Goal: Transaction & Acquisition: Purchase product/service

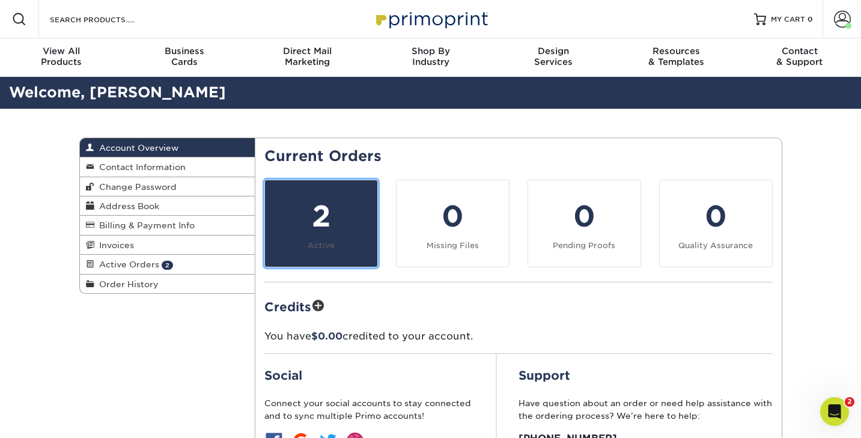
click at [328, 241] on small "Active" at bounding box center [321, 245] width 27 height 9
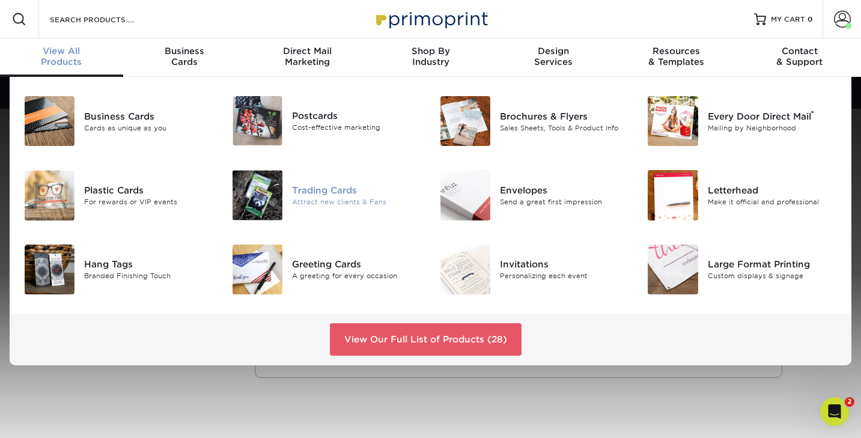
click at [311, 191] on div "Trading Cards" at bounding box center [357, 190] width 130 height 13
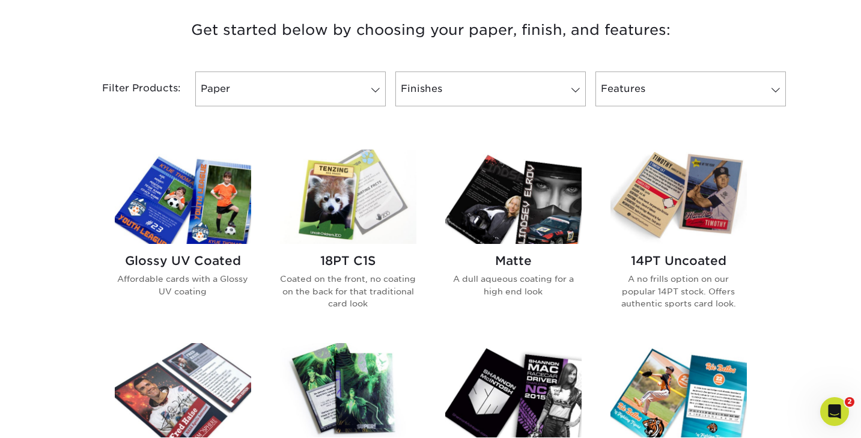
scroll to position [459, 0]
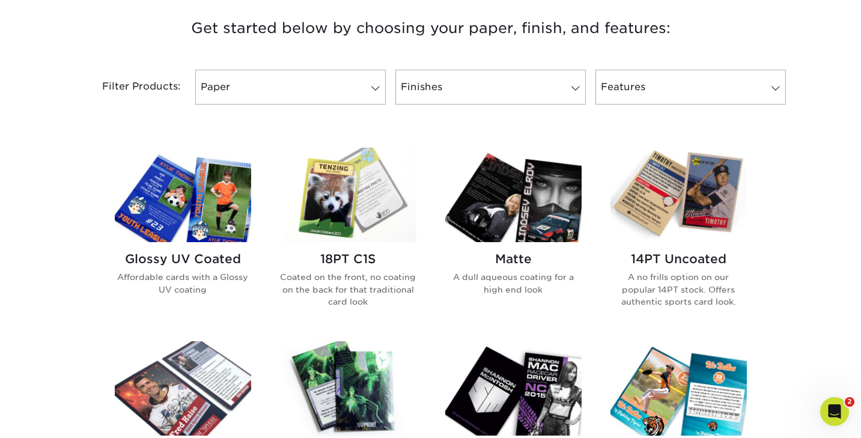
click at [186, 211] on img at bounding box center [183, 195] width 136 height 94
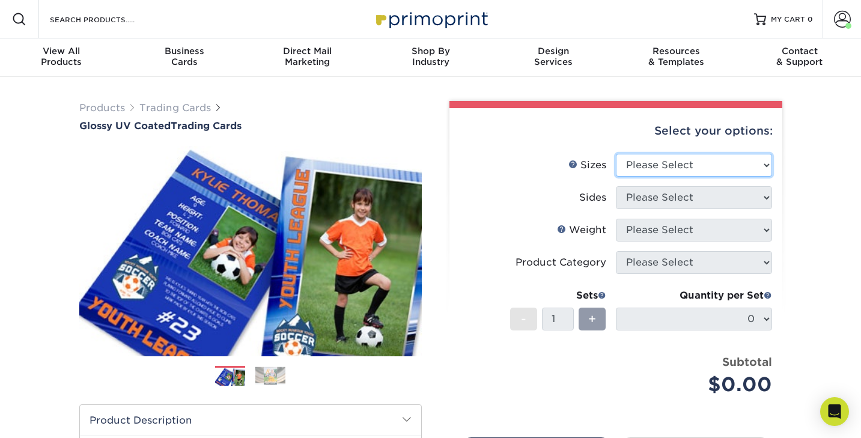
click at [641, 163] on select "Please Select 2.5" x 3.5"" at bounding box center [694, 165] width 156 height 23
select select "2.50x3.50"
click at [616, 154] on select "Please Select 2.5" x 3.5"" at bounding box center [694, 165] width 156 height 23
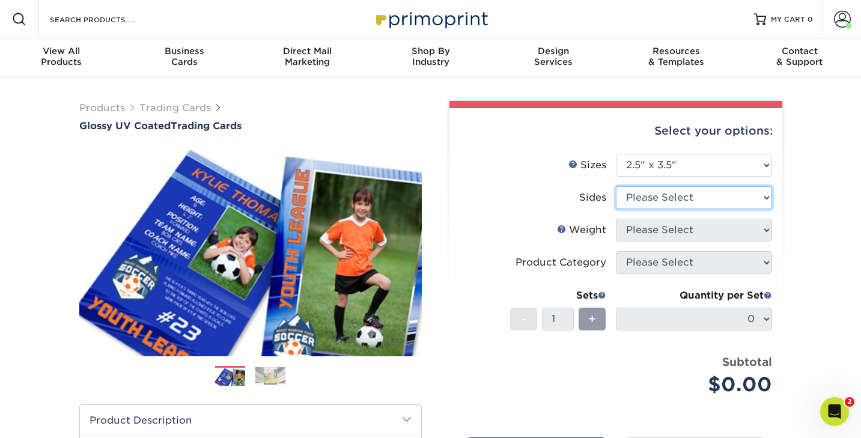
click at [646, 196] on select "Please Select Print Both Sides Print Front Only" at bounding box center [694, 197] width 156 height 23
select select "13abbda7-1d64-4f25-8bb2-c179b224825d"
click at [616, 186] on select "Please Select Print Both Sides Print Front Only" at bounding box center [694, 197] width 156 height 23
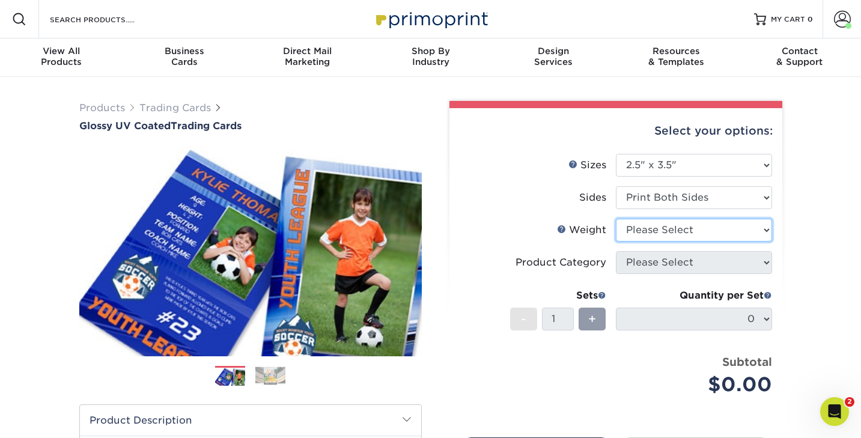
click at [644, 232] on select "Please Select 16PT 14PT 18PT C1S" at bounding box center [694, 230] width 156 height 23
select select "16PT"
click at [616, 219] on select "Please Select 16PT 14PT 18PT C1S" at bounding box center [694, 230] width 156 height 23
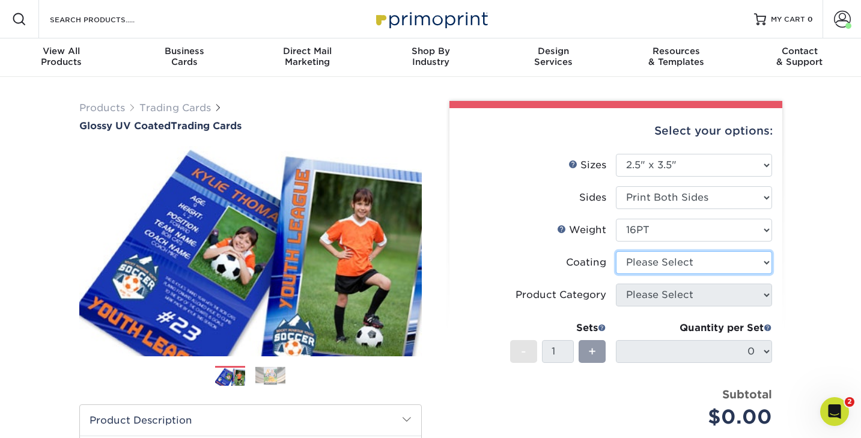
click at [643, 264] on select at bounding box center [694, 262] width 156 height 23
select select "ae367451-b2b8-45df-a344-0f05b6a12993"
click at [616, 251] on select at bounding box center [694, 262] width 156 height 23
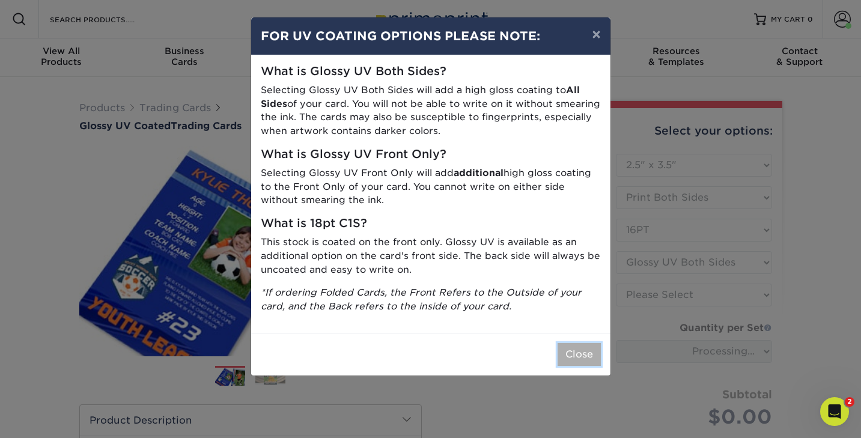
click at [562, 349] on button "Close" at bounding box center [578, 354] width 43 height 23
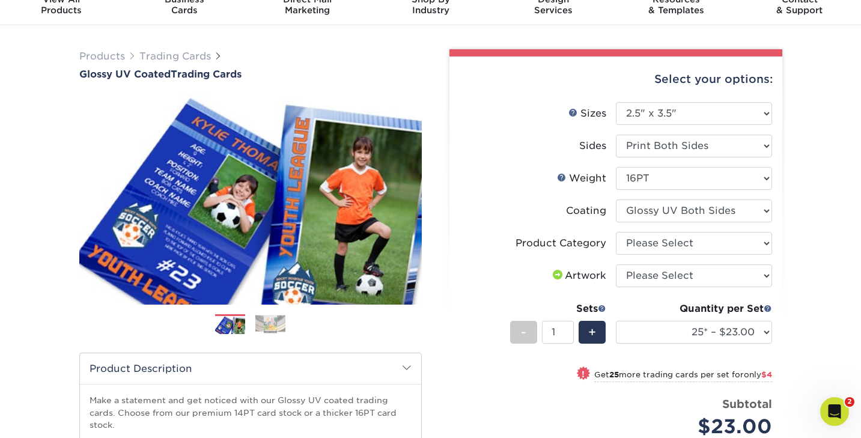
scroll to position [56, 0]
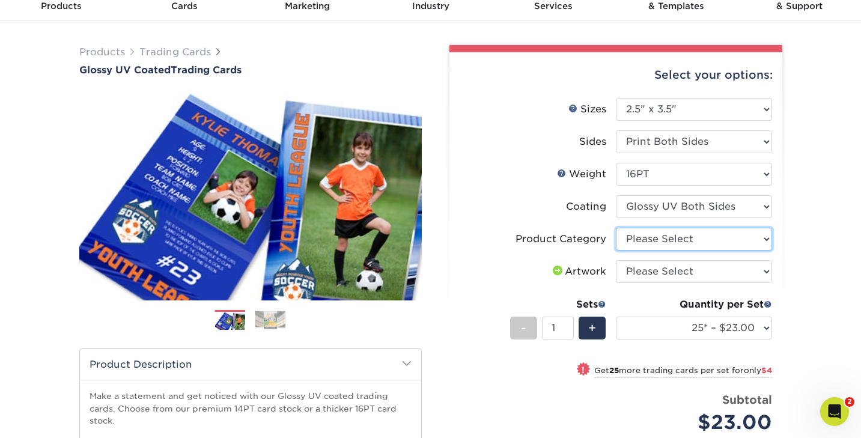
click at [646, 235] on select "Please Select Trading Cards" at bounding box center [694, 239] width 156 height 23
select select "c2f9bce9-36c2-409d-b101-c29d9d031e18"
click at [616, 228] on select "Please Select Trading Cards" at bounding box center [694, 239] width 156 height 23
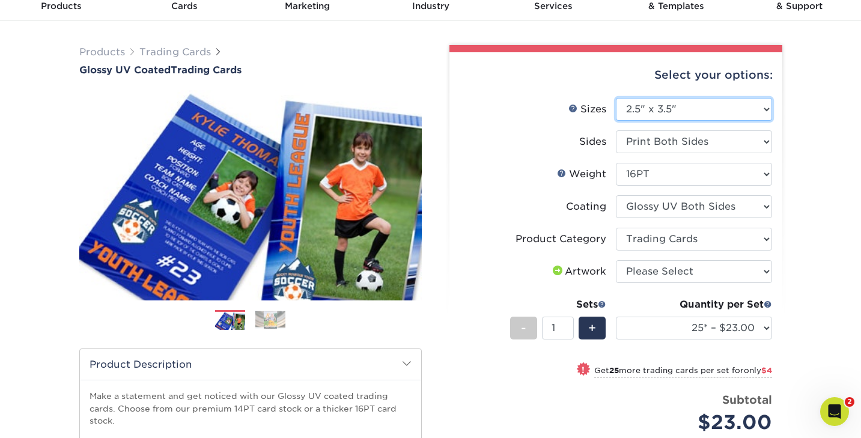
click at [652, 111] on select "Please Select 2.5" x 3.5"" at bounding box center [694, 109] width 156 height 23
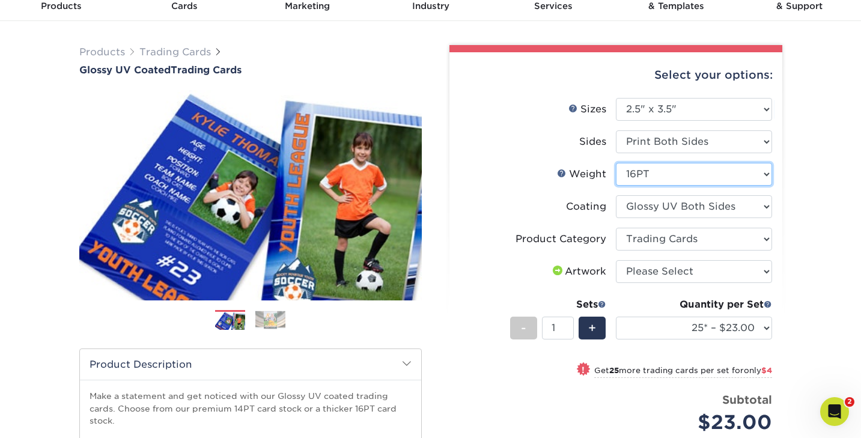
click at [637, 171] on select "Please Select 16PT 14PT 18PT C1S" at bounding box center [694, 174] width 156 height 23
select select "14PT"
click at [616, 163] on select "Please Select 16PT 14PT 18PT C1S" at bounding box center [694, 174] width 156 height 23
select select "-1"
select select
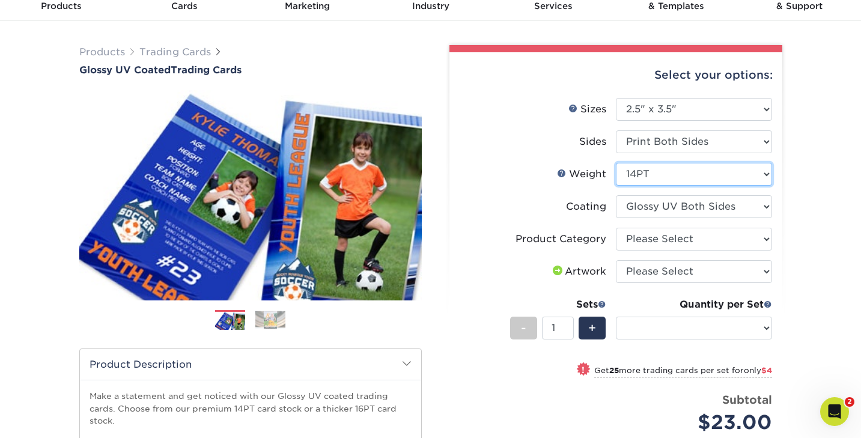
select select "-1"
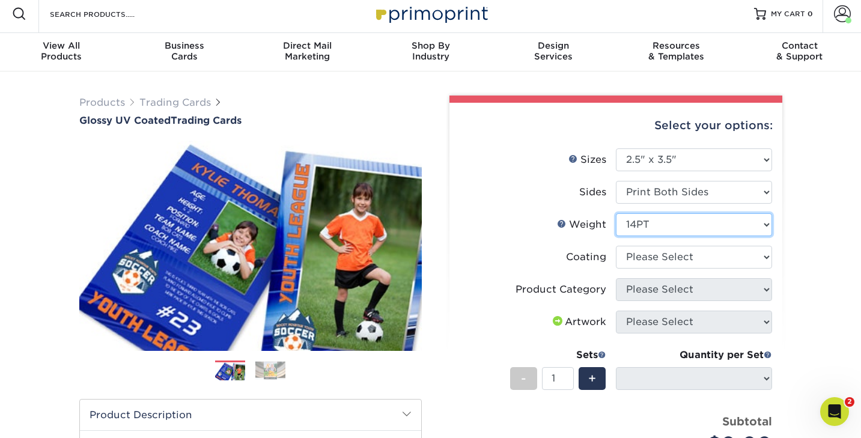
scroll to position [0, 0]
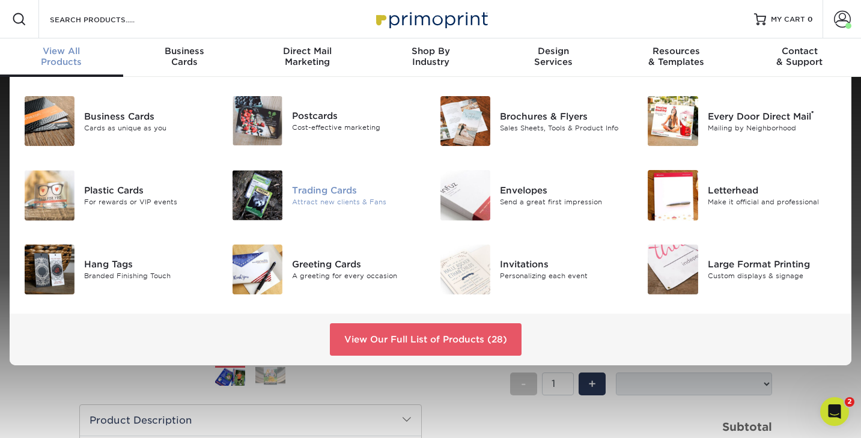
click at [321, 184] on div "Trading Cards" at bounding box center [357, 190] width 130 height 13
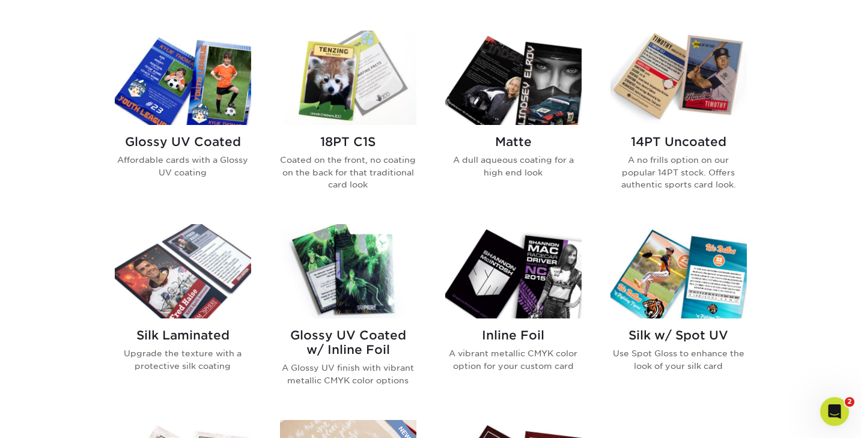
scroll to position [580, 0]
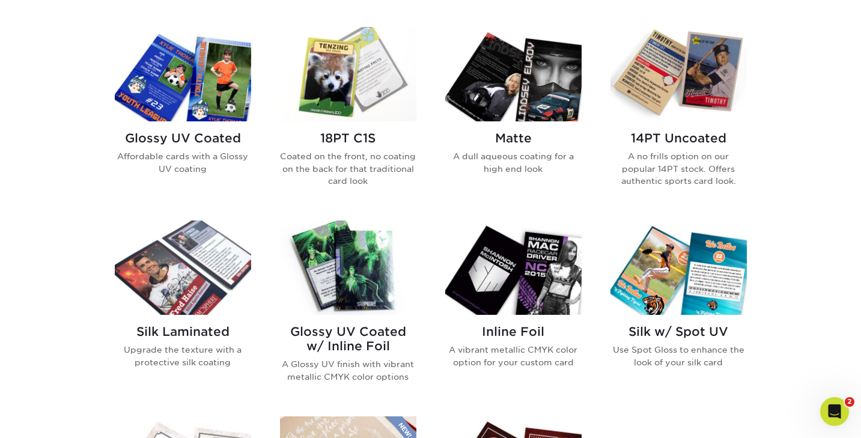
click at [335, 109] on img at bounding box center [348, 74] width 136 height 94
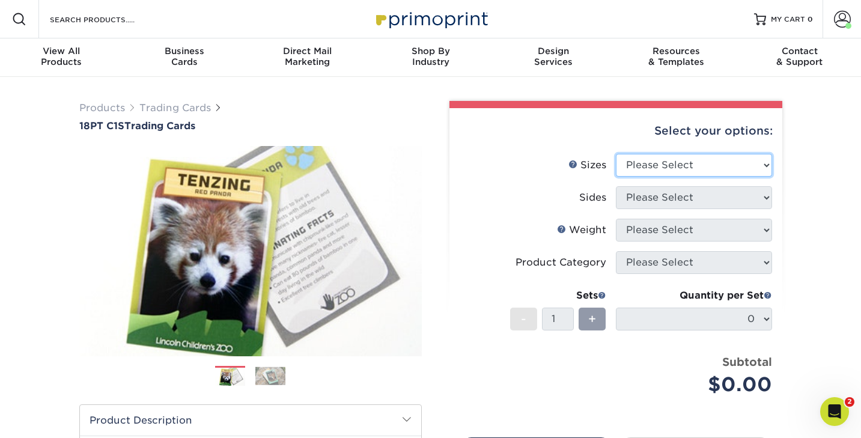
click at [636, 167] on select "Please Select 2.5" x 3.5"" at bounding box center [694, 165] width 156 height 23
select select "2.50x3.50"
click at [616, 154] on select "Please Select 2.5" x 3.5"" at bounding box center [694, 165] width 156 height 23
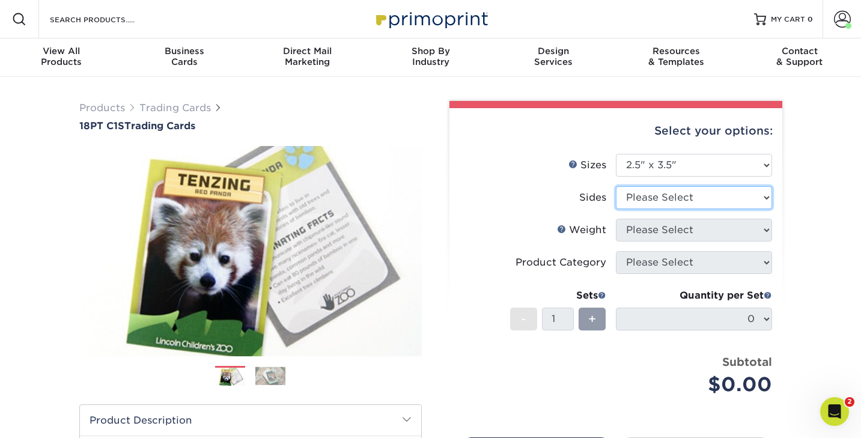
click at [643, 192] on select "Please Select Print Both Sides Print Front Only" at bounding box center [694, 197] width 156 height 23
select select "13abbda7-1d64-4f25-8bb2-c179b224825d"
click at [616, 186] on select "Please Select Print Both Sides Print Front Only" at bounding box center [694, 197] width 156 height 23
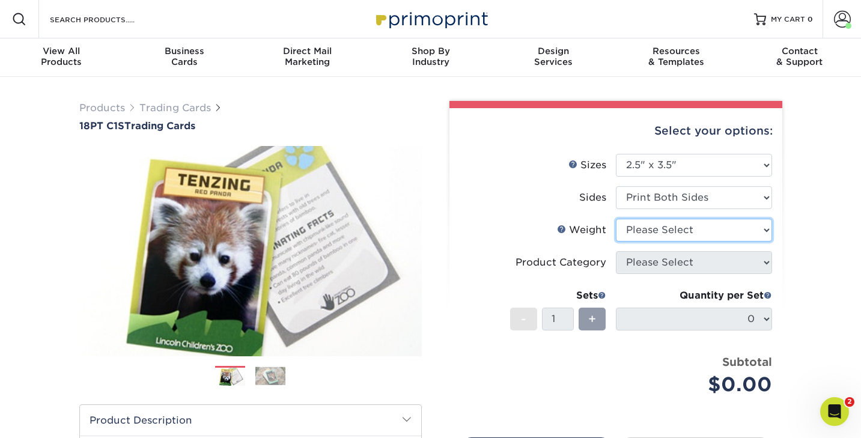
click at [643, 230] on select "Please Select 18PT C1S" at bounding box center [694, 230] width 156 height 23
select select "18PTC1S"
click at [616, 219] on select "Please Select 18PT C1S" at bounding box center [694, 230] width 156 height 23
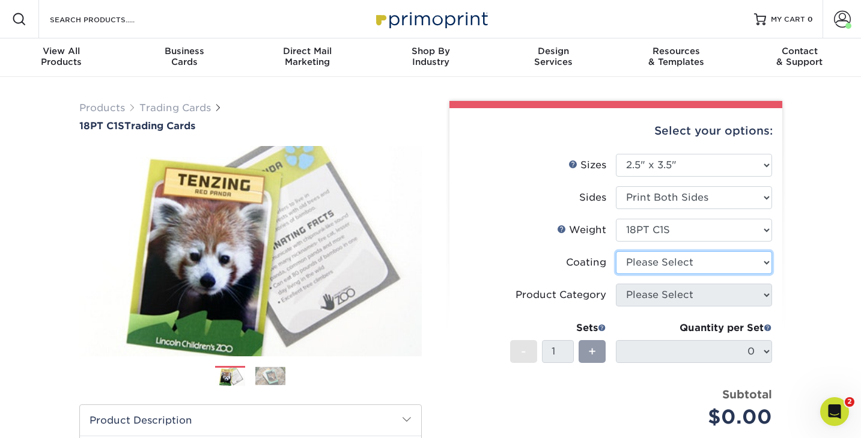
click at [641, 266] on select at bounding box center [694, 262] width 156 height 23
select select "1e8116af-acfc-44b1-83dc-8181aa338834"
click at [616, 251] on select at bounding box center [694, 262] width 156 height 23
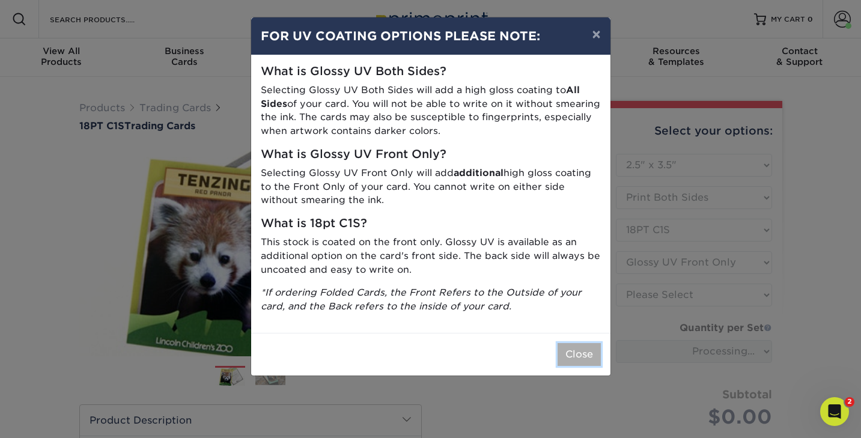
click at [585, 352] on button "Close" at bounding box center [578, 354] width 43 height 23
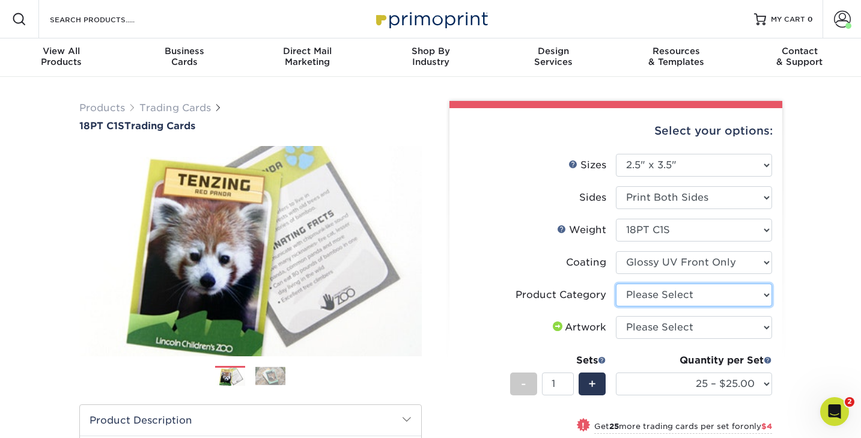
click at [655, 294] on select "Please Select Trading Cards" at bounding box center [694, 294] width 156 height 23
select select "c2f9bce9-36c2-409d-b101-c29d9d031e18"
click at [616, 283] on select "Please Select Trading Cards" at bounding box center [694, 294] width 156 height 23
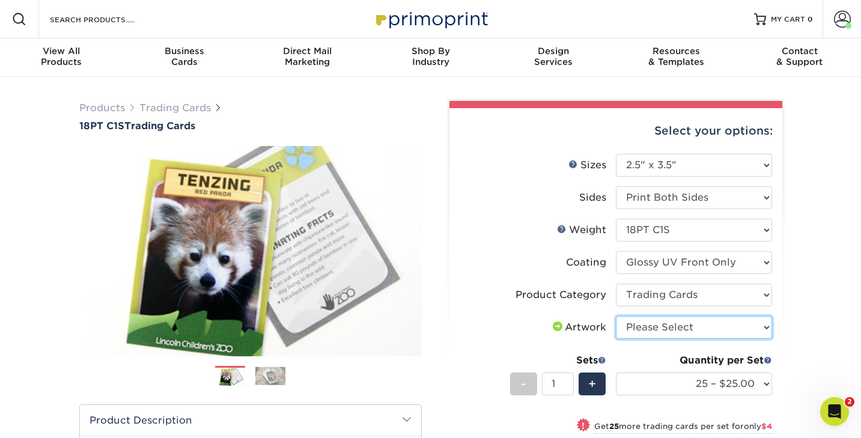
click at [650, 326] on select "Please Select I will upload files I need a design - $100" at bounding box center [694, 327] width 156 height 23
select select "upload"
click at [616, 316] on select "Please Select I will upload files I need a design - $100" at bounding box center [694, 327] width 156 height 23
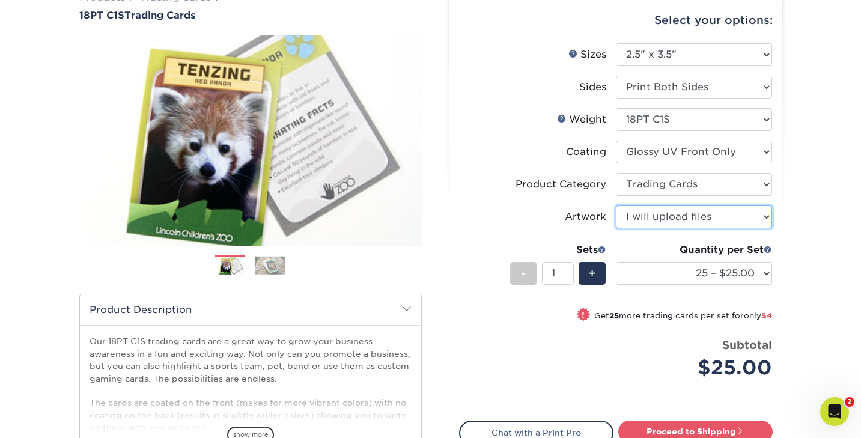
scroll to position [115, 0]
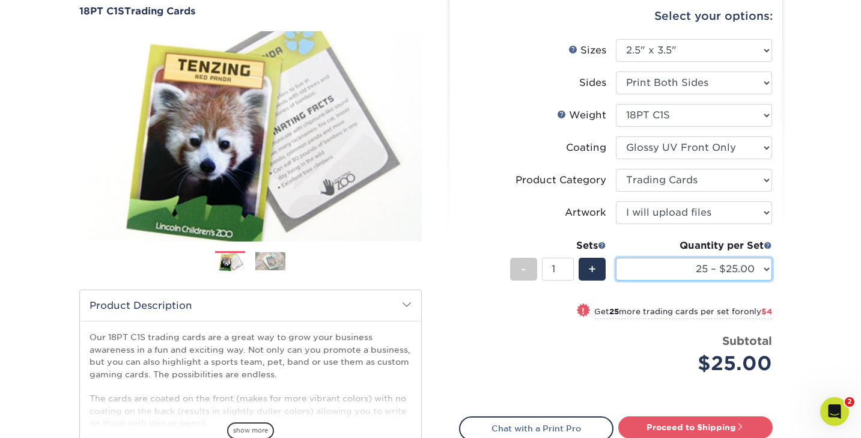
click at [700, 265] on select "25 – $25.00 50 – $29.00 75 – $37.00 100 – $41.00 250 – $48.00 500 – $58.00 1000…" at bounding box center [694, 269] width 156 height 23
select select "50 – $29.00"
click at [616, 258] on select "25 – $25.00 50 – $29.00 75 – $37.00 100 – $41.00 250 – $48.00 500 – $58.00 1000…" at bounding box center [694, 269] width 156 height 23
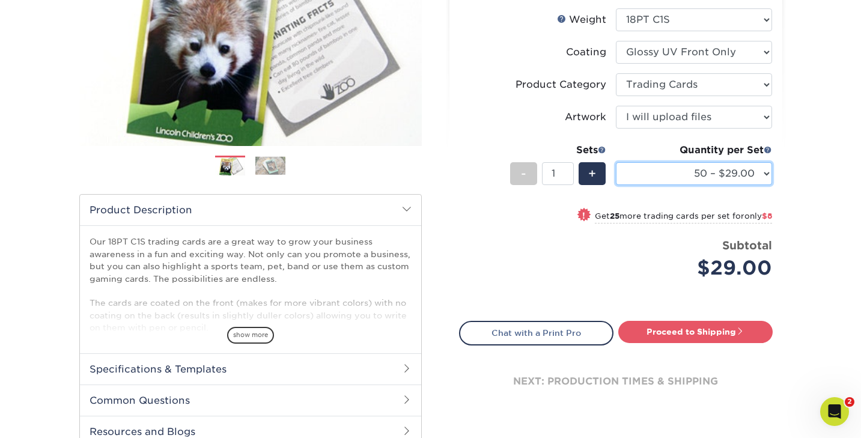
scroll to position [211, 0]
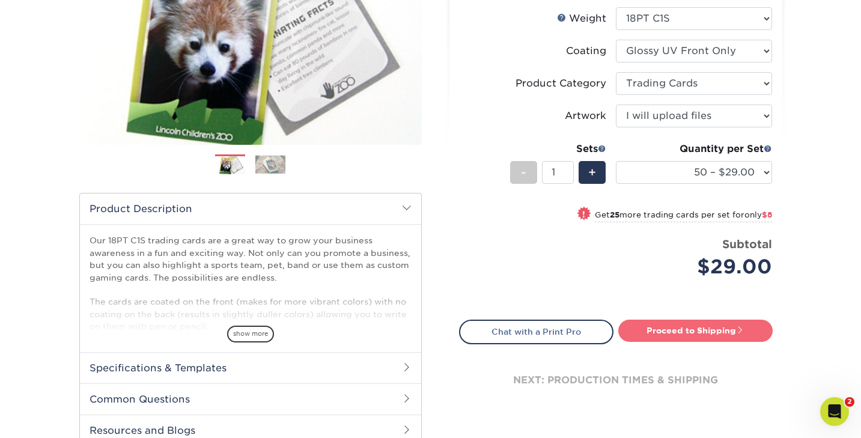
click at [665, 329] on link "Proceed to Shipping" at bounding box center [695, 331] width 154 height 22
type input "Set 1"
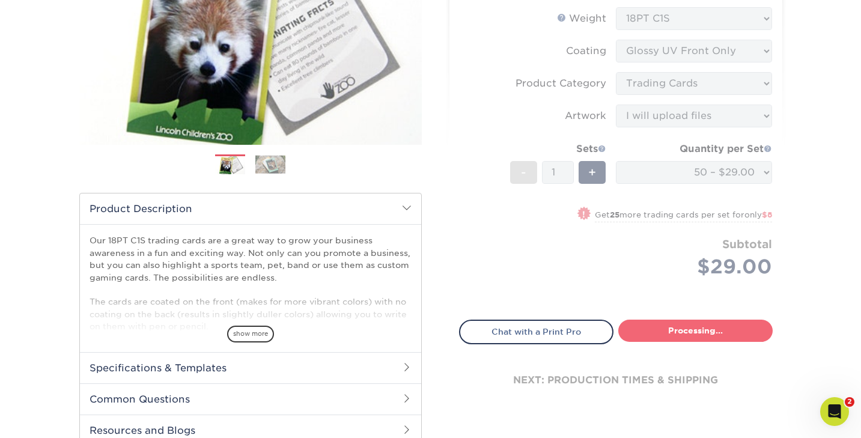
select select "43eb4afa-628e-487b-adac-7598d371c1af"
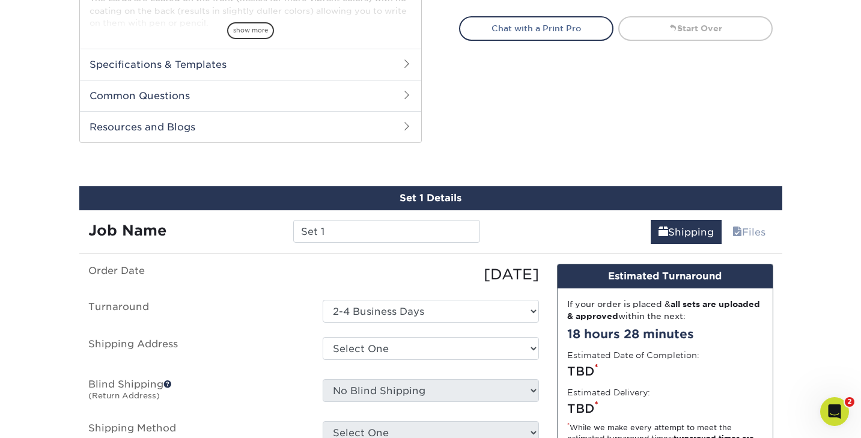
scroll to position [598, 0]
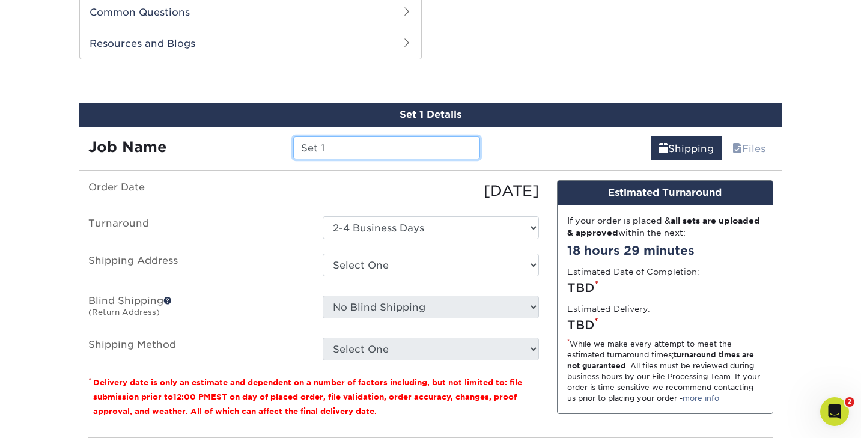
drag, startPoint x: 331, startPoint y: 147, endPoint x: 275, endPoint y: 146, distance: 55.9
click at [275, 146] on div "Job Name Set 1" at bounding box center [284, 147] width 410 height 23
type input "Willow Character"
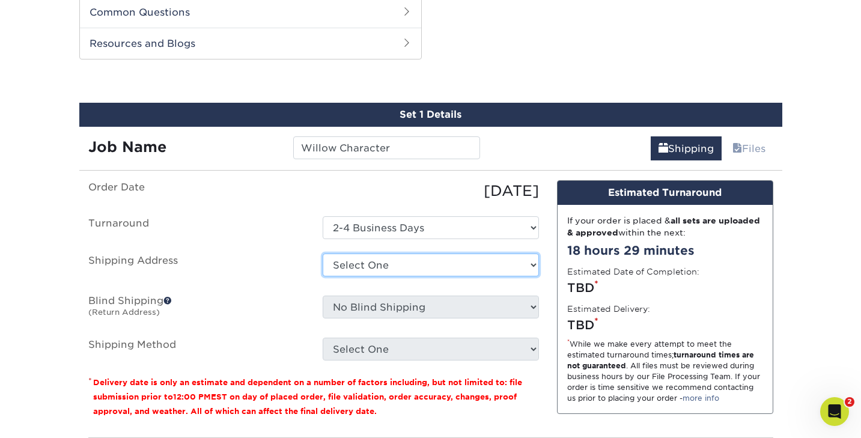
click at [375, 262] on select "Select One BirdSong + Add New Address" at bounding box center [431, 264] width 216 height 23
select select "285248"
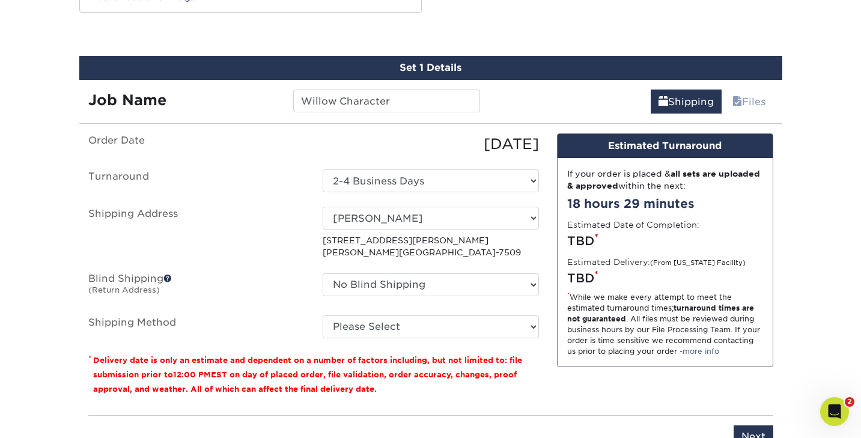
scroll to position [649, 0]
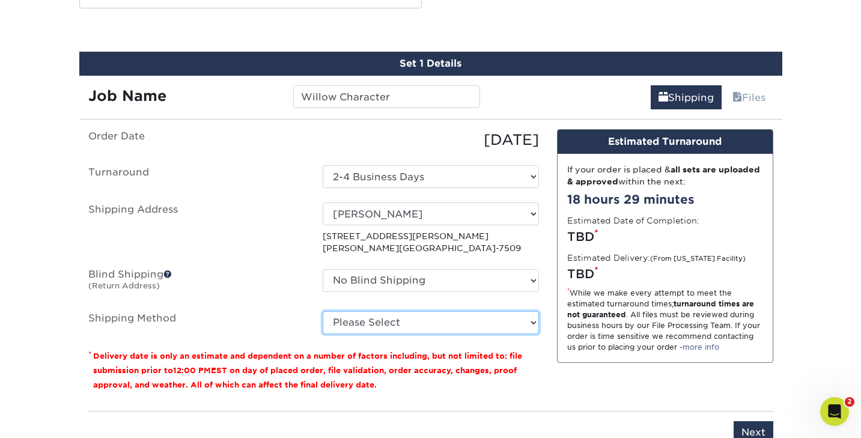
click at [340, 324] on select "Please Select Ground Shipping (+$39.26) 3 Day Shipping Service (+$44.21) 2 Day …" at bounding box center [431, 322] width 216 height 23
select select "03"
click at [323, 311] on select "Please Select Ground Shipping (+$39.26) 3 Day Shipping Service (+$44.21) 2 Day …" at bounding box center [431, 322] width 216 height 23
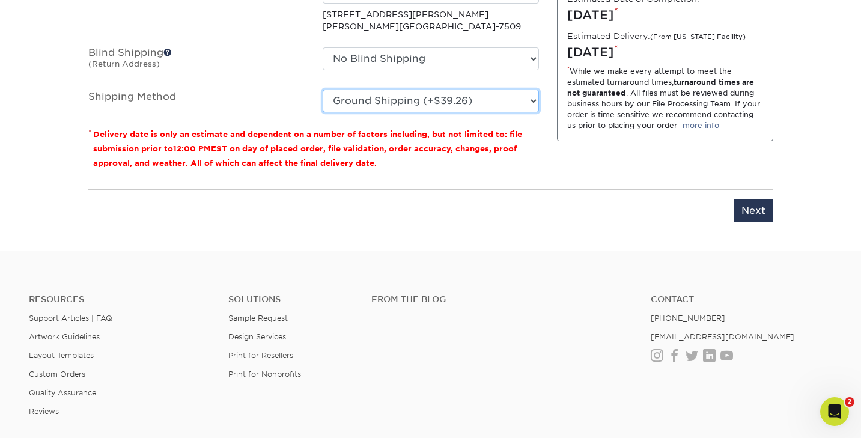
scroll to position [877, 0]
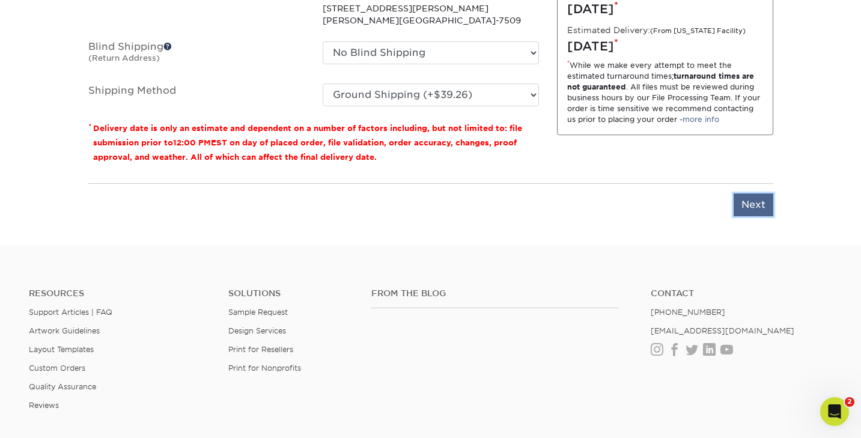
click at [748, 207] on input "Next" at bounding box center [753, 204] width 40 height 23
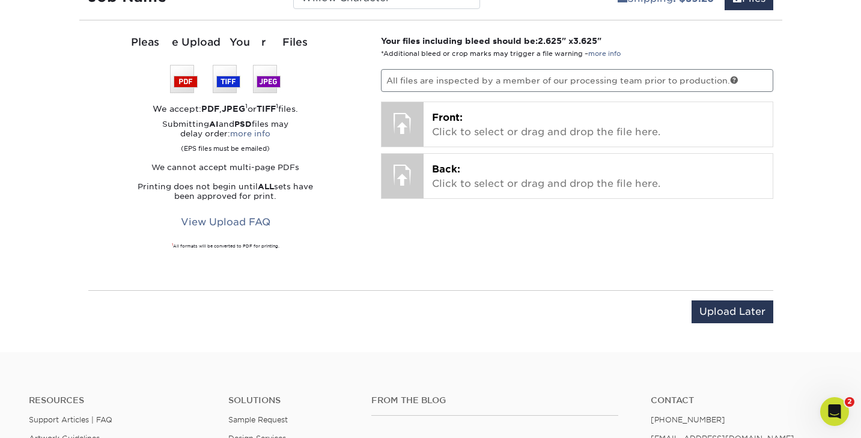
scroll to position [736, 0]
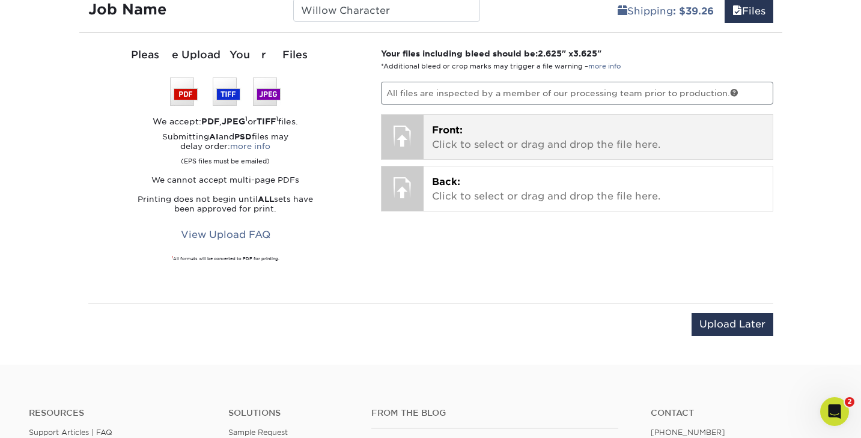
click at [437, 130] on span "Front:" at bounding box center [447, 129] width 31 height 11
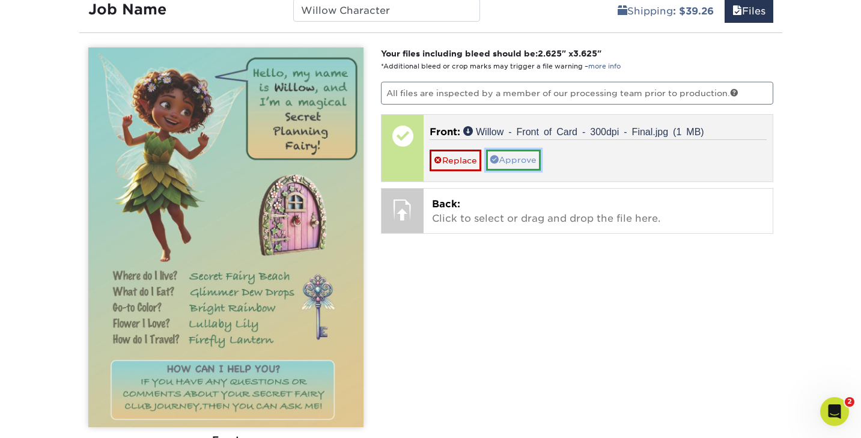
click at [518, 160] on link "Approve" at bounding box center [513, 160] width 55 height 20
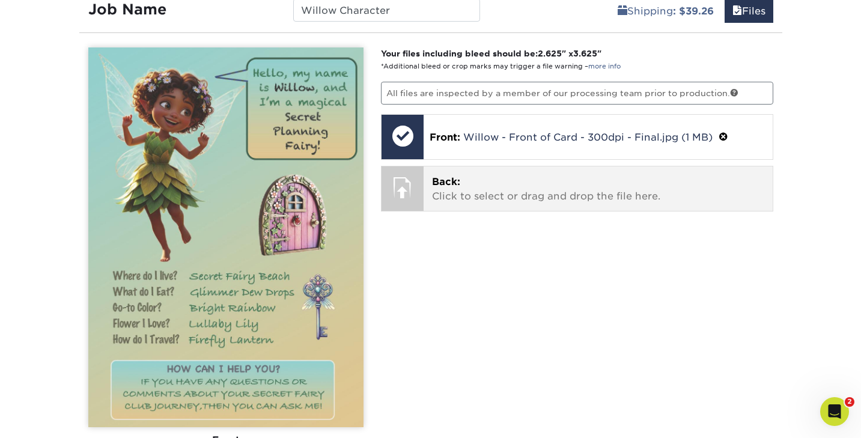
click at [460, 186] on p "Back: Click to select or drag and drop the file here." at bounding box center [598, 189] width 332 height 29
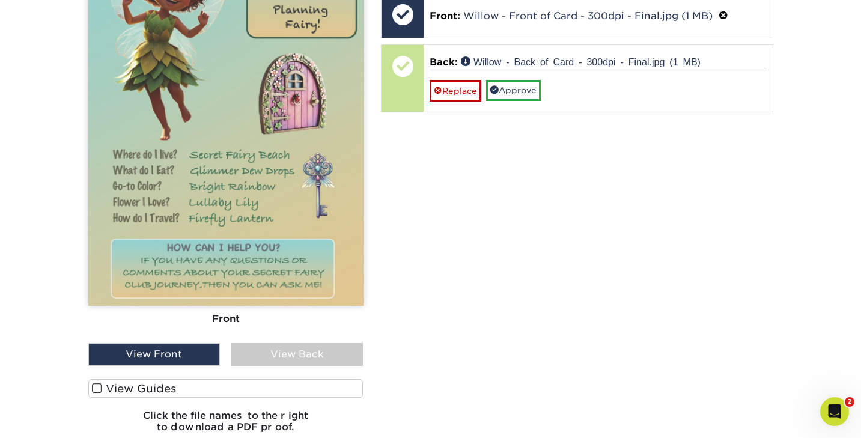
scroll to position [858, 0]
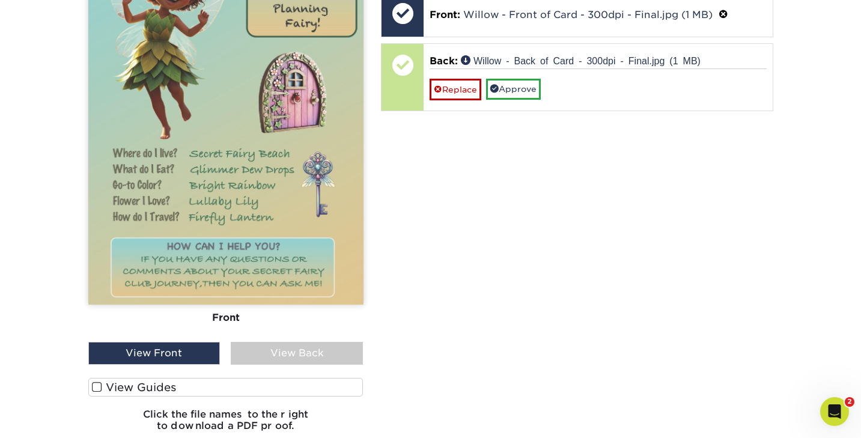
click at [303, 349] on div "View Back" at bounding box center [297, 353] width 132 height 23
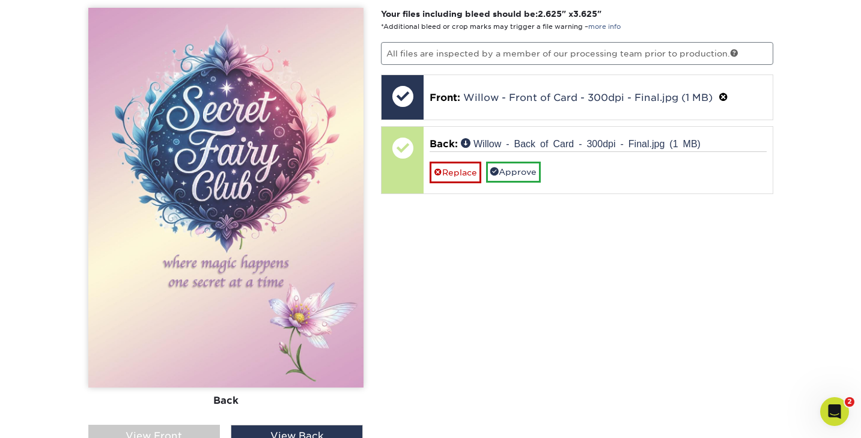
scroll to position [772, 0]
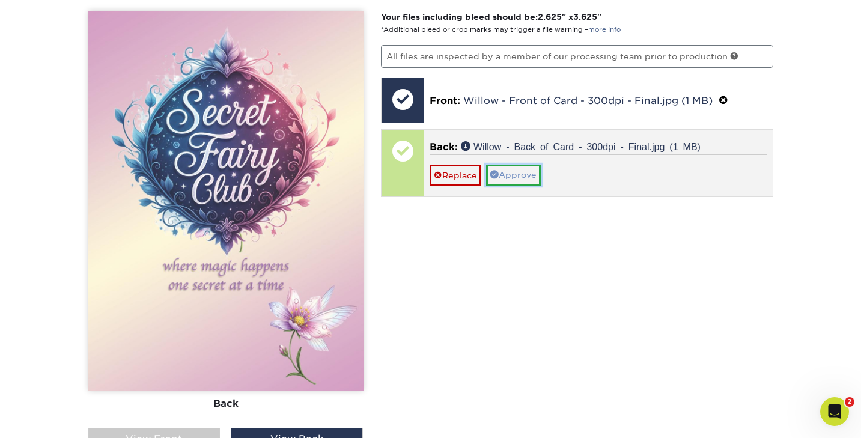
click at [517, 174] on link "Approve" at bounding box center [513, 175] width 55 height 20
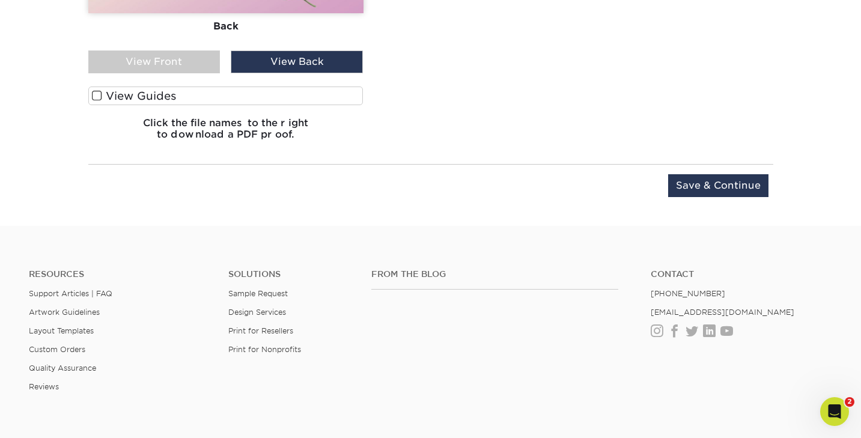
scroll to position [1160, 0]
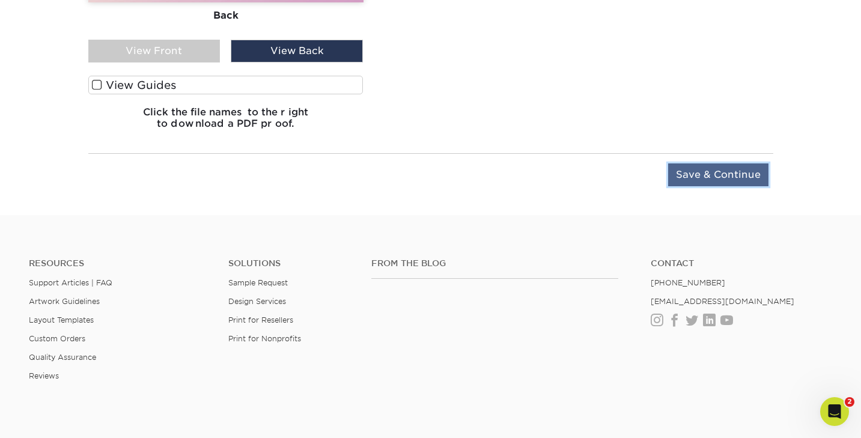
click at [698, 175] on input "Save & Continue" at bounding box center [718, 174] width 100 height 23
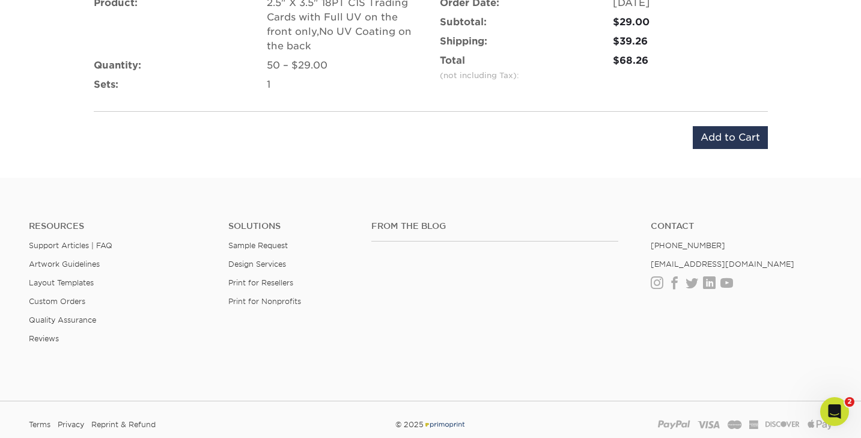
scroll to position [814, 0]
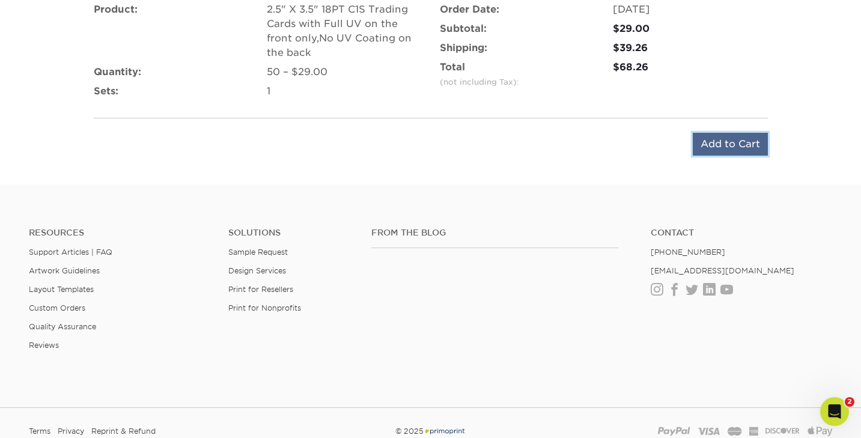
click at [713, 145] on input "Add to Cart" at bounding box center [730, 144] width 75 height 23
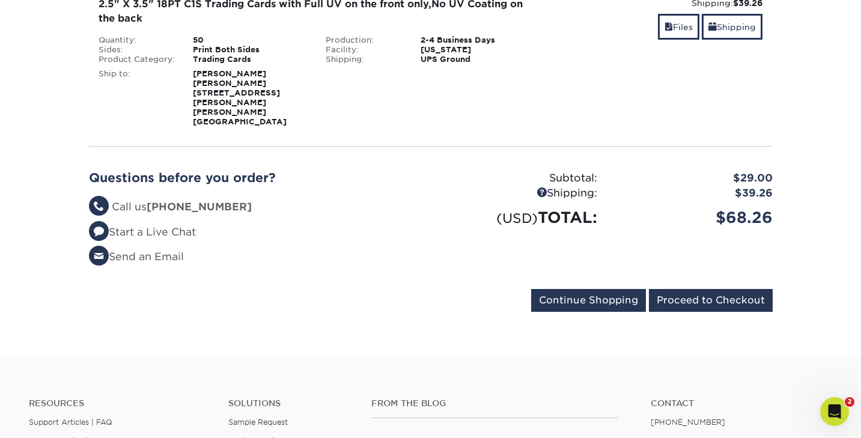
scroll to position [216, 0]
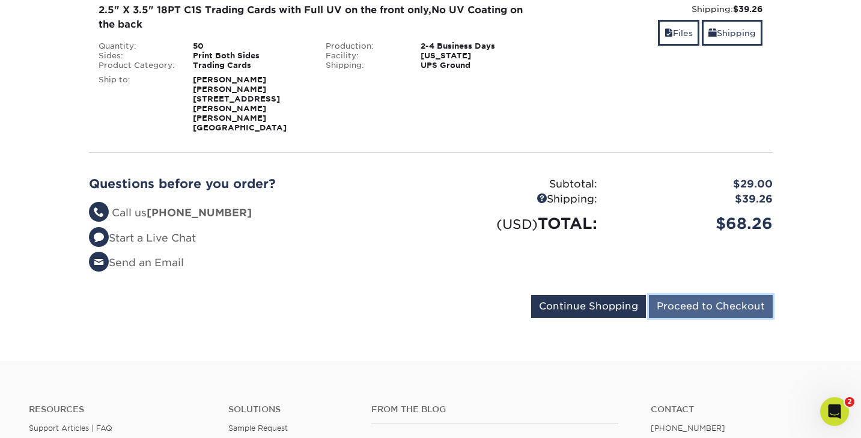
click at [691, 295] on input "Proceed to Checkout" at bounding box center [711, 306] width 124 height 23
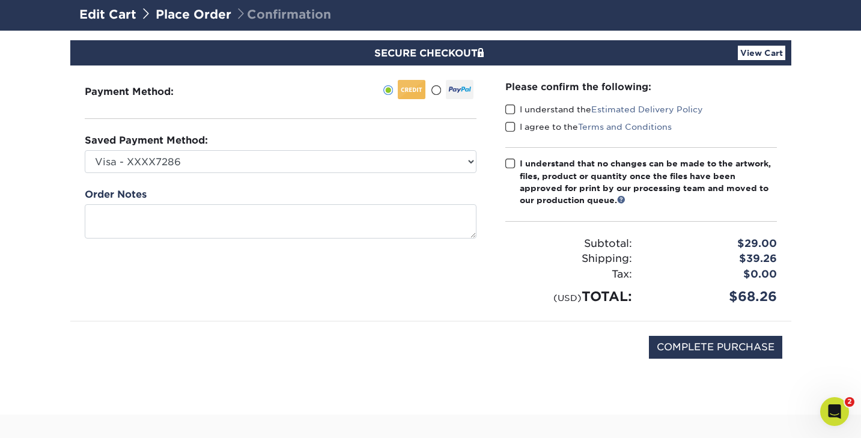
scroll to position [83, 0]
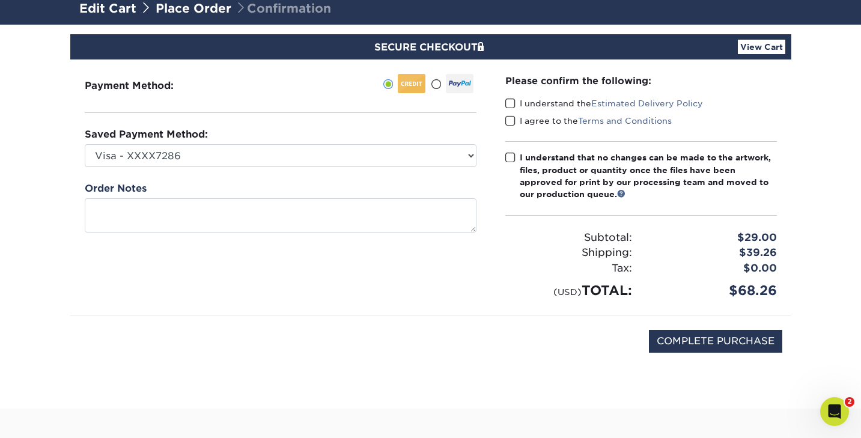
click at [510, 103] on span at bounding box center [510, 103] width 10 height 11
click at [0, 0] on input "I understand the Estimated Delivery Policy" at bounding box center [0, 0] width 0 height 0
click at [511, 117] on span at bounding box center [510, 120] width 10 height 11
click at [0, 0] on input "I agree to the Terms and Conditions" at bounding box center [0, 0] width 0 height 0
click at [509, 155] on span at bounding box center [510, 157] width 10 height 11
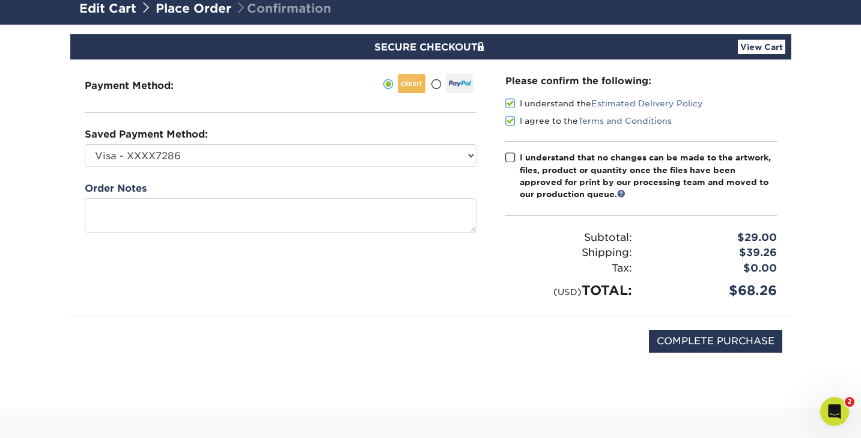
click at [0, 0] on input "I understand that no changes can be made to the artwork, files, product or quan…" at bounding box center [0, 0] width 0 height 0
click at [681, 341] on input "COMPLETE PURCHASE" at bounding box center [715, 341] width 133 height 23
type input "PROCESSING, PLEASE WAIT..."
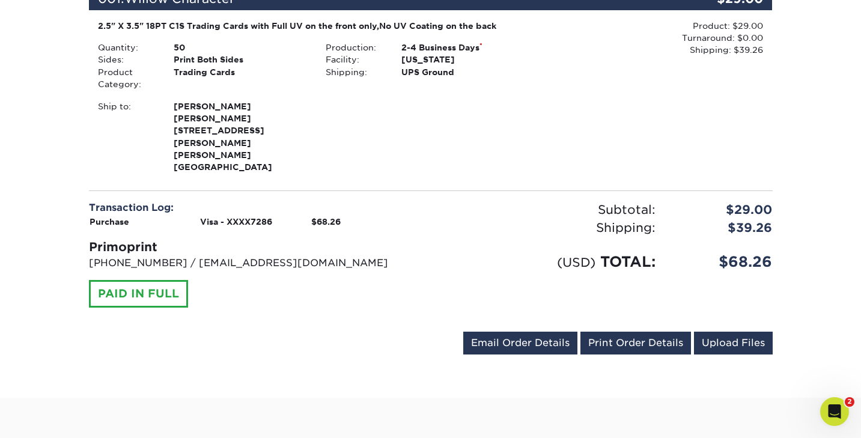
scroll to position [348, 0]
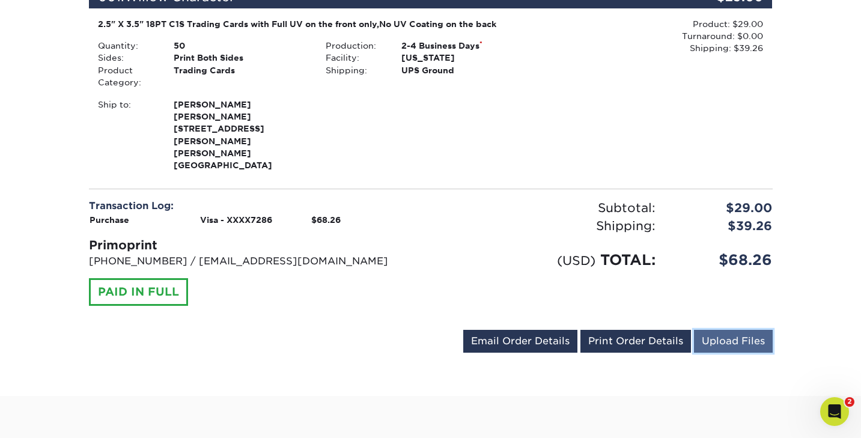
click at [720, 330] on link "Upload Files" at bounding box center [733, 341] width 79 height 23
